Goal: Information Seeking & Learning: Learn about a topic

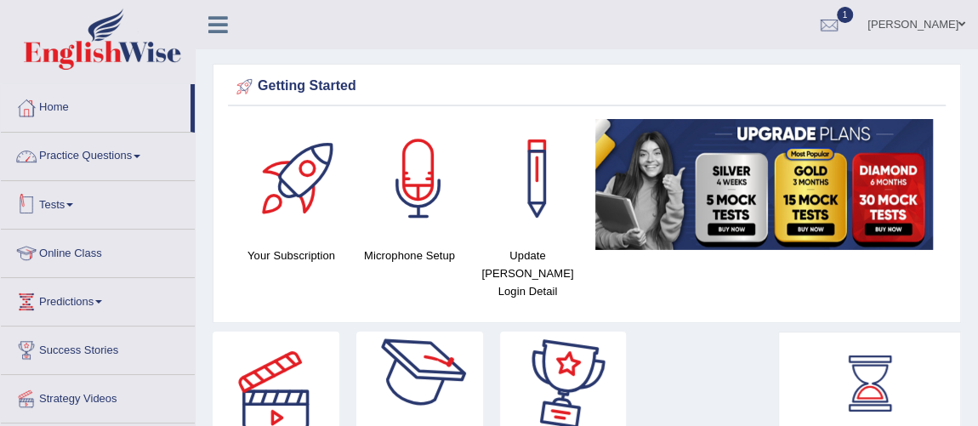
click at [103, 154] on link "Practice Questions" at bounding box center [98, 154] width 194 height 43
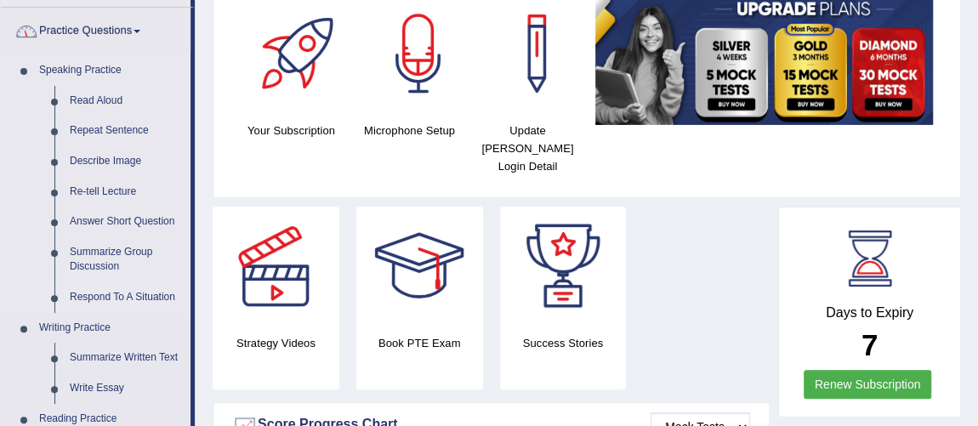
scroll to position [231, 0]
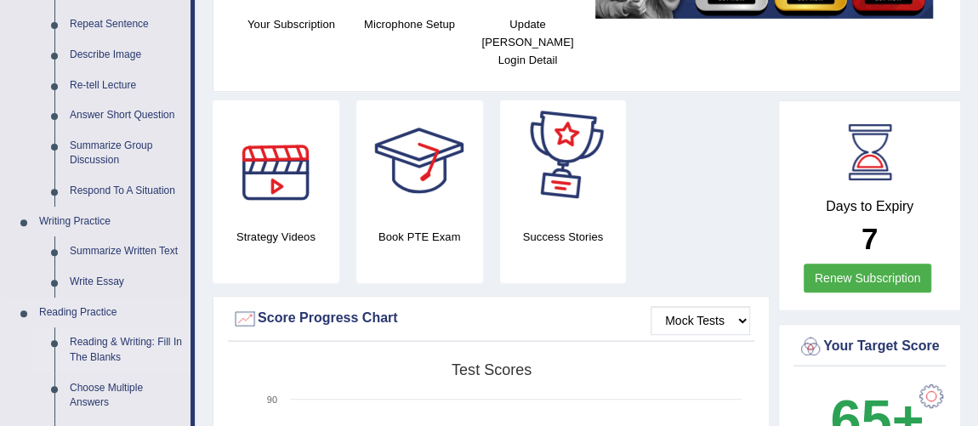
click at [88, 340] on link "Reading & Writing: Fill In The Blanks" at bounding box center [126, 349] width 128 height 45
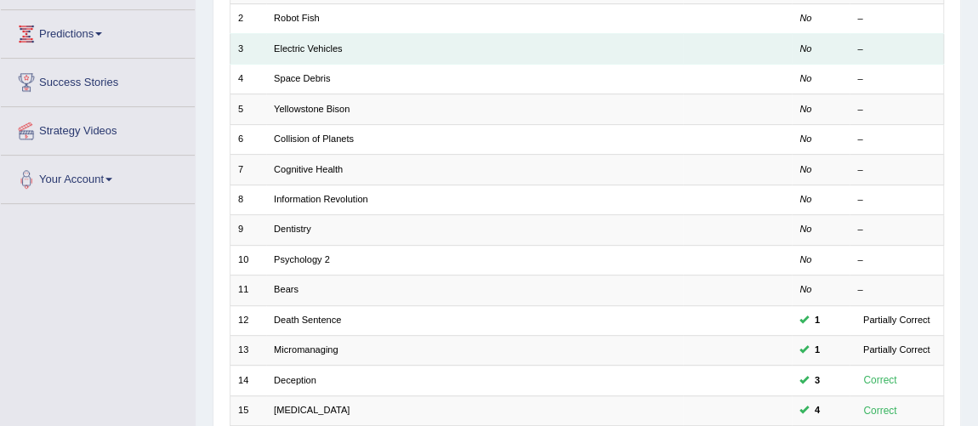
scroll to position [309, 0]
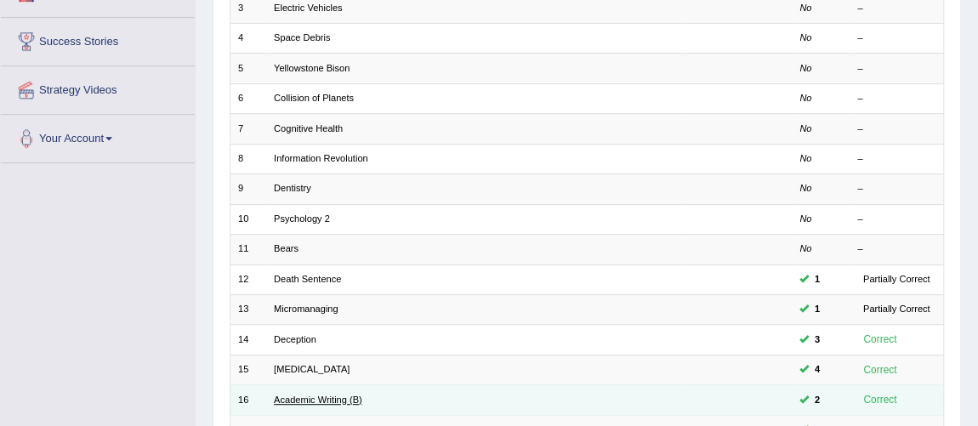
click at [283, 394] on link "Academic Writing (B)" at bounding box center [318, 399] width 88 height 10
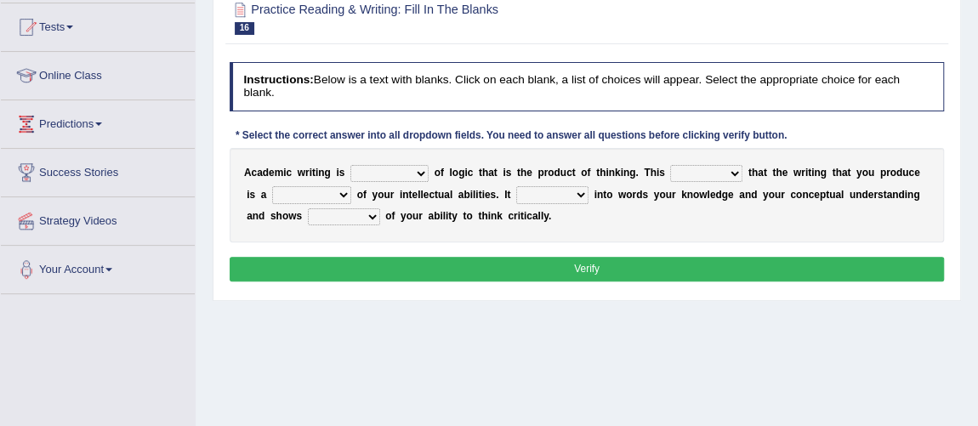
scroll to position [154, 0]
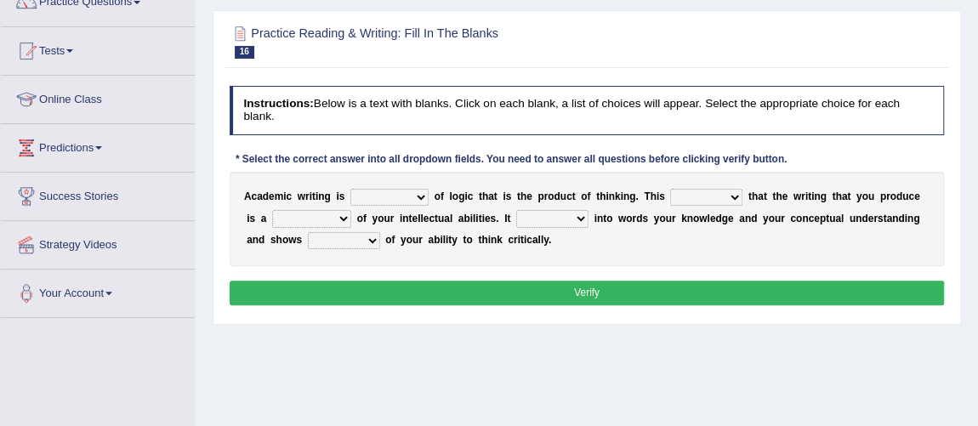
click at [396, 194] on select "expectation entitlement expression exchange" at bounding box center [389, 197] width 78 height 17
click at [407, 195] on select "expectation entitlement expression exchange" at bounding box center [389, 197] width 78 height 17
select select "expression"
click at [350, 189] on select "expectation entitlement expression exchange" at bounding box center [389, 197] width 78 height 17
click at [721, 190] on select "means questions stipulates answers" at bounding box center [706, 197] width 72 height 17
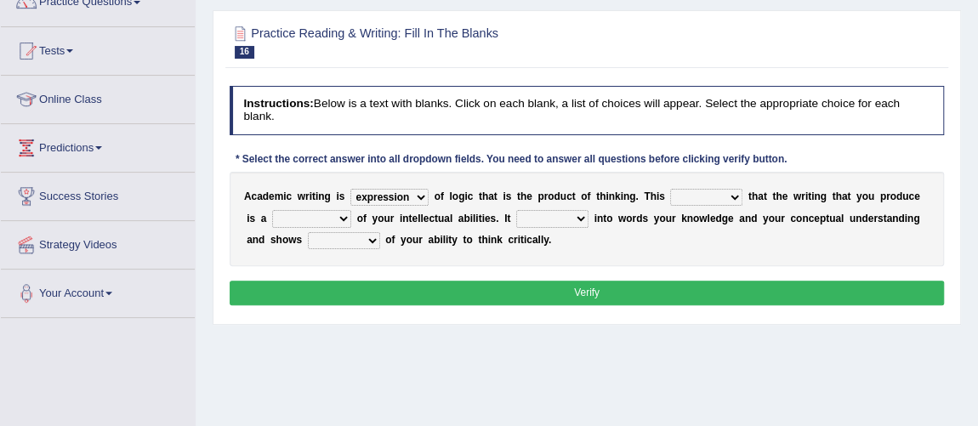
click at [712, 195] on select "means questions stipulates answers" at bounding box center [706, 197] width 72 height 17
click at [723, 196] on select "means questions stipulates answers" at bounding box center [706, 197] width 72 height 17
click at [690, 194] on select "means questions stipulates answers" at bounding box center [706, 197] width 72 height 17
select select "means"
click at [670, 189] on select "means questions stipulates answers" at bounding box center [706, 197] width 72 height 17
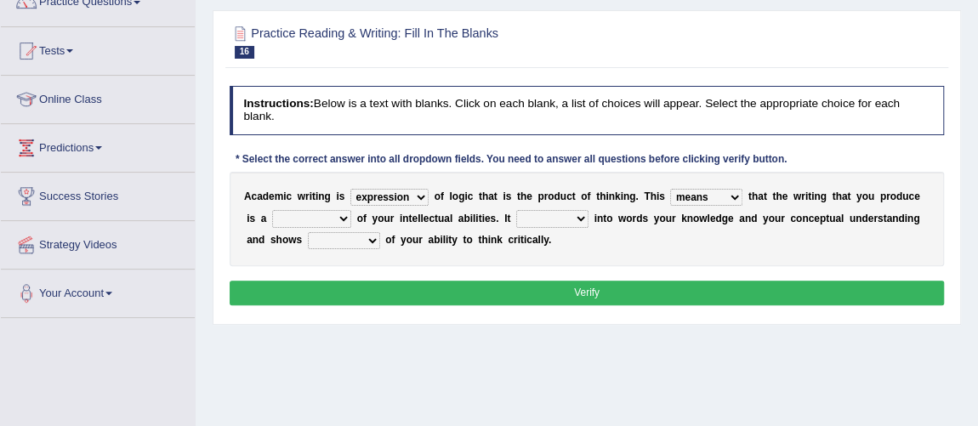
click at [326, 213] on select "redundancy mission credit reflection" at bounding box center [311, 218] width 79 height 17
click at [314, 204] on div "A c a d e m i c w r i t i n g i s expectation entitlement expression exchange o…" at bounding box center [587, 219] width 715 height 94
click at [310, 216] on select "redundancy mission credit reflection" at bounding box center [311, 218] width 79 height 17
select select "reflection"
click at [272, 210] on select "redundancy mission credit reflection" at bounding box center [311, 218] width 79 height 17
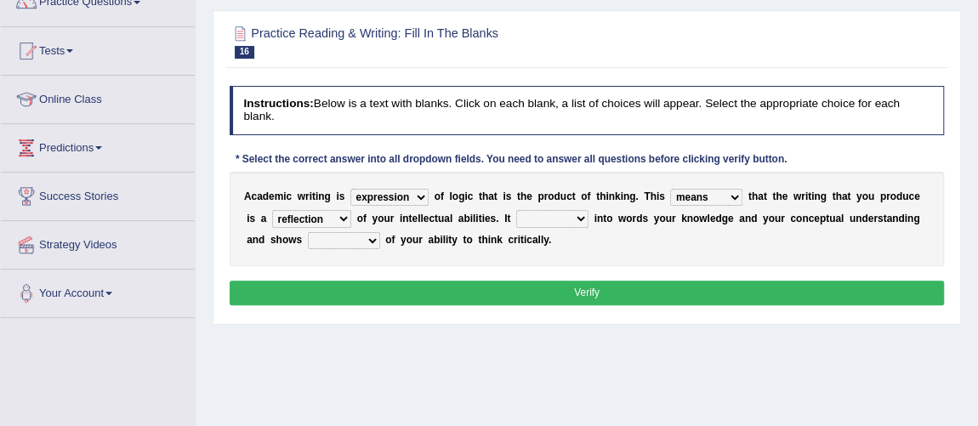
click at [553, 214] on select "enriches shows allows puts" at bounding box center [552, 218] width 72 height 17
click at [562, 210] on select "enriches shows allows puts" at bounding box center [552, 218] width 72 height 17
click at [552, 216] on select "enriches shows allows puts" at bounding box center [552, 218] width 72 height 17
click at [516, 210] on select "enriches shows allows puts" at bounding box center [552, 218] width 72 height 17
click at [537, 213] on select "enriches shows allows puts" at bounding box center [552, 218] width 72 height 17
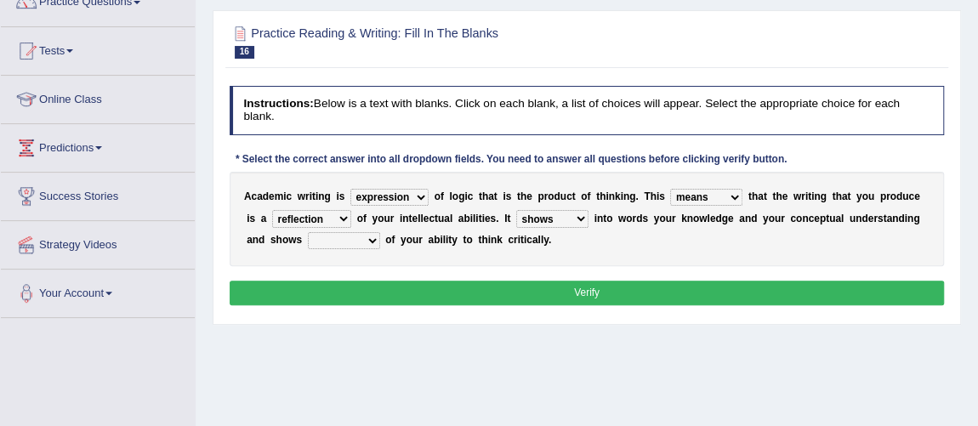
select select "puts"
click at [516, 210] on select "enriches shows allows puts" at bounding box center [552, 218] width 72 height 17
click at [368, 240] on select "hassle excuse capacity evidence" at bounding box center [344, 240] width 72 height 17
click at [377, 235] on select "hassle excuse capacity evidence" at bounding box center [344, 240] width 72 height 17
click at [352, 233] on select "hassle excuse capacity evidence" at bounding box center [344, 240] width 72 height 17
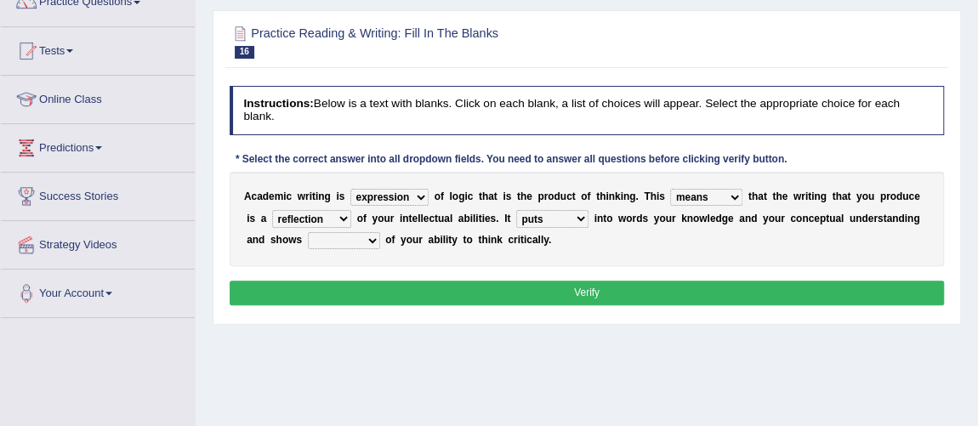
click at [338, 232] on select "hassle excuse capacity evidence" at bounding box center [344, 240] width 72 height 17
select select "evidence"
click at [308, 232] on select "hassle excuse capacity evidence" at bounding box center [344, 240] width 72 height 17
click at [618, 284] on button "Verify" at bounding box center [587, 293] width 715 height 25
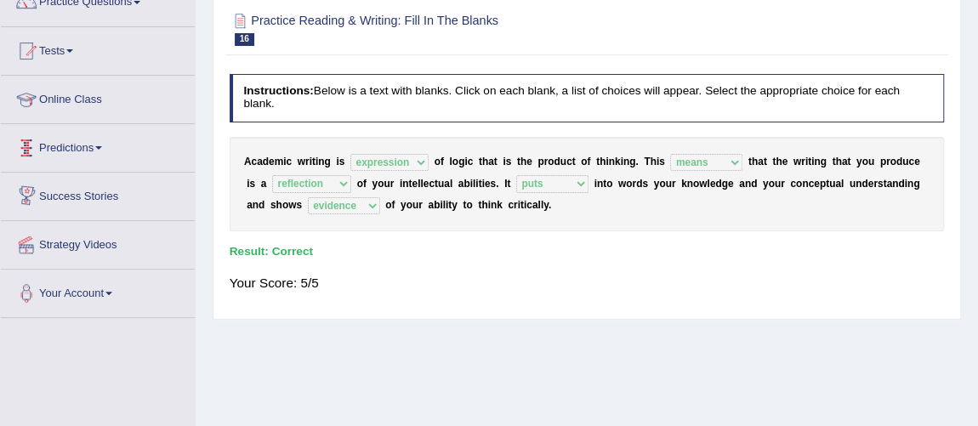
scroll to position [0, 0]
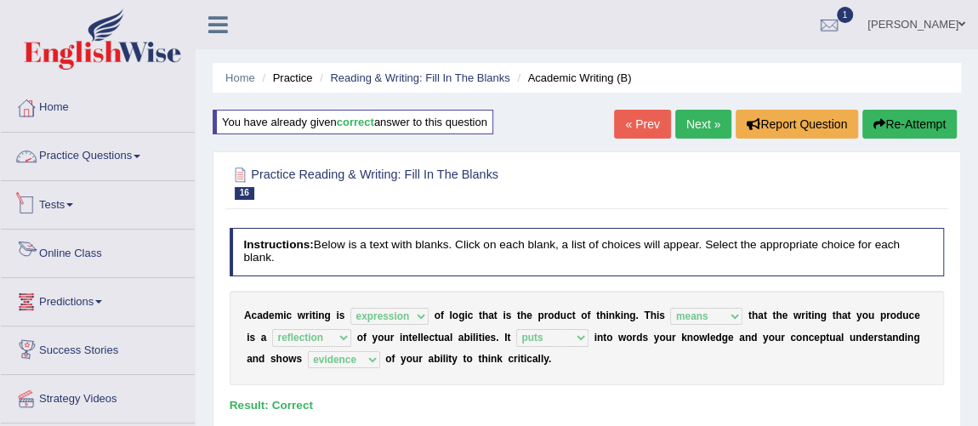
click at [44, 150] on link "Practice Questions" at bounding box center [98, 154] width 194 height 43
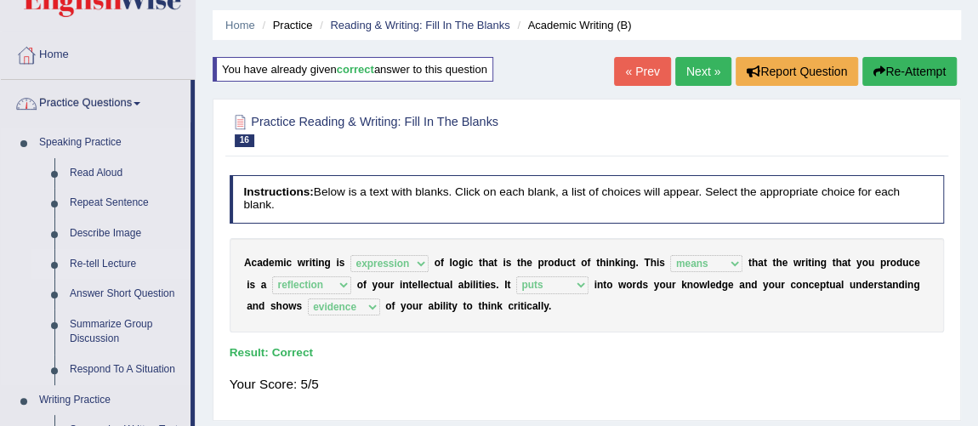
scroll to position [77, 0]
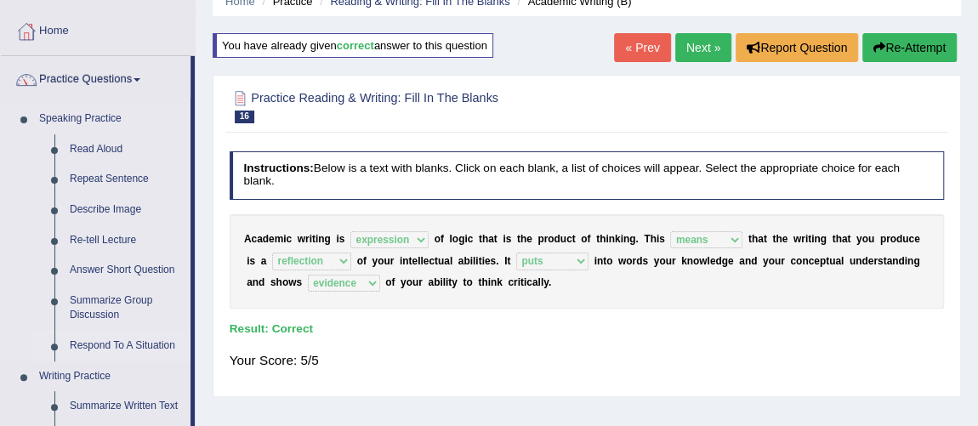
click at [117, 343] on link "Respond To A Situation" at bounding box center [126, 346] width 128 height 31
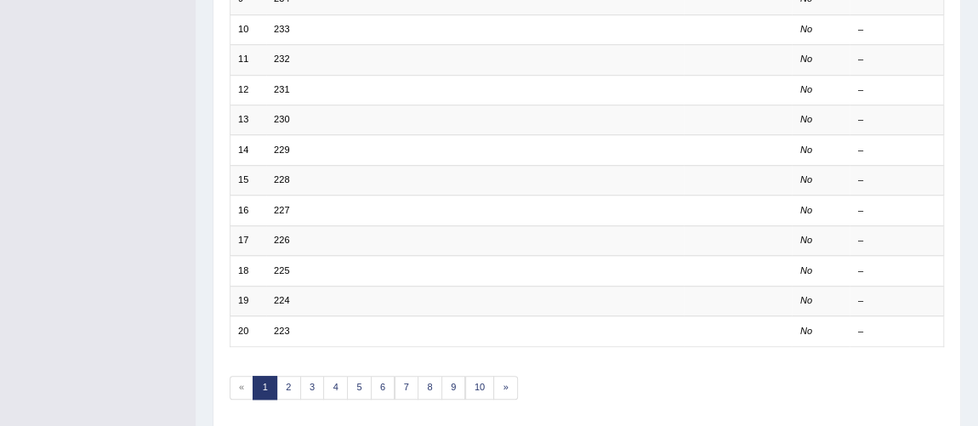
scroll to position [541, 0]
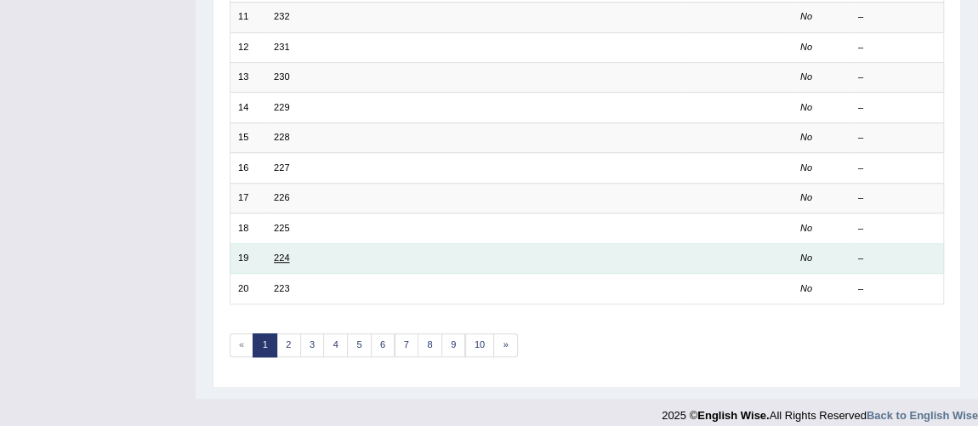
click at [274, 252] on link "224" at bounding box center [281, 257] width 15 height 10
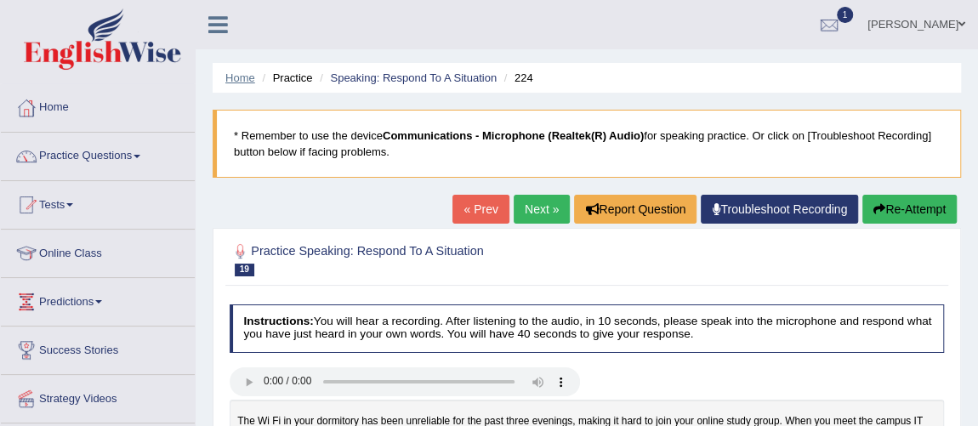
click at [240, 82] on link "Home" at bounding box center [240, 77] width 30 height 13
